Goal: Task Accomplishment & Management: Manage account settings

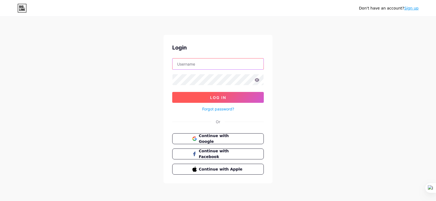
type input "premiumallergy@gmail.com"
click at [212, 95] on span "Log In" at bounding box center [218, 97] width 16 height 5
click at [214, 99] on span "Log In" at bounding box center [218, 97] width 16 height 5
type input "premiumallergy@gmail.com"
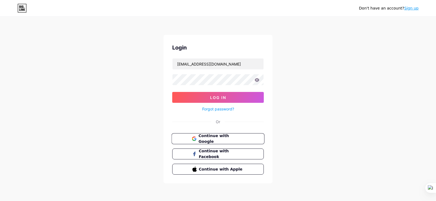
click at [221, 138] on span "Continue with Google" at bounding box center [220, 139] width 45 height 12
